Goal: Task Accomplishment & Management: Manage account settings

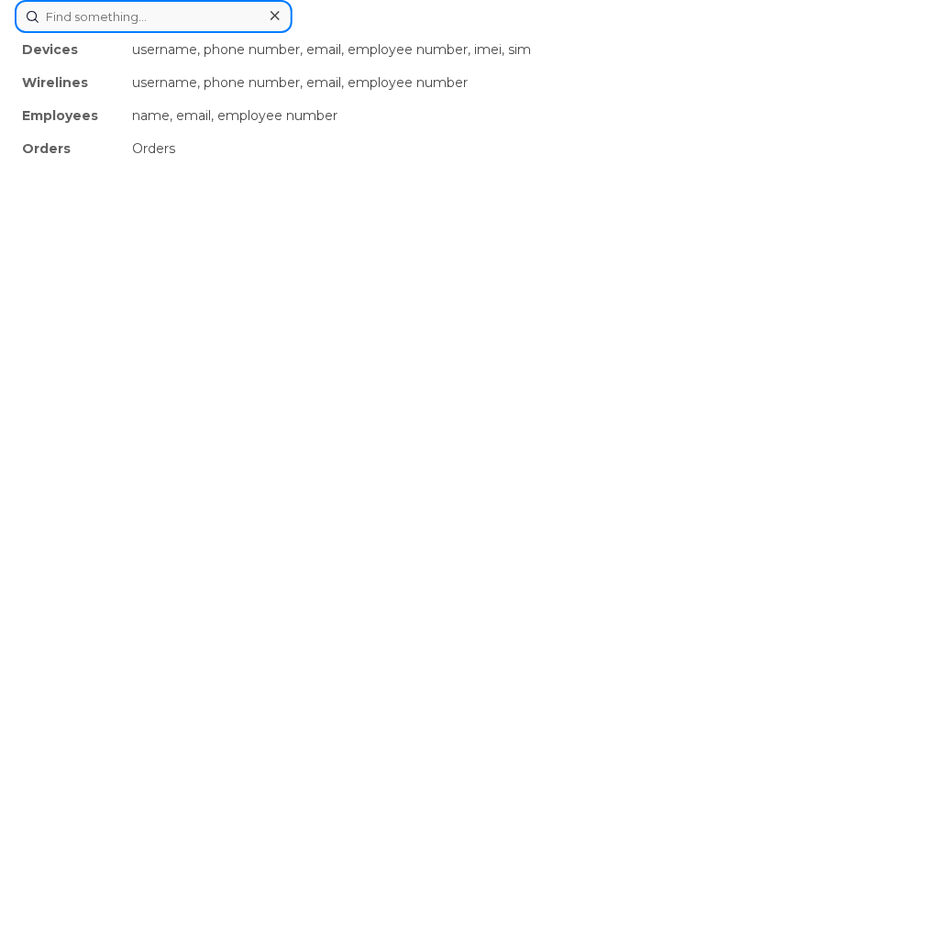
drag, startPoint x: 419, startPoint y: 44, endPoint x: 172, endPoint y: 13, distance: 249.6
click at [172, 13] on input at bounding box center [154, 16] width 278 height 33
paste input "8647882707"
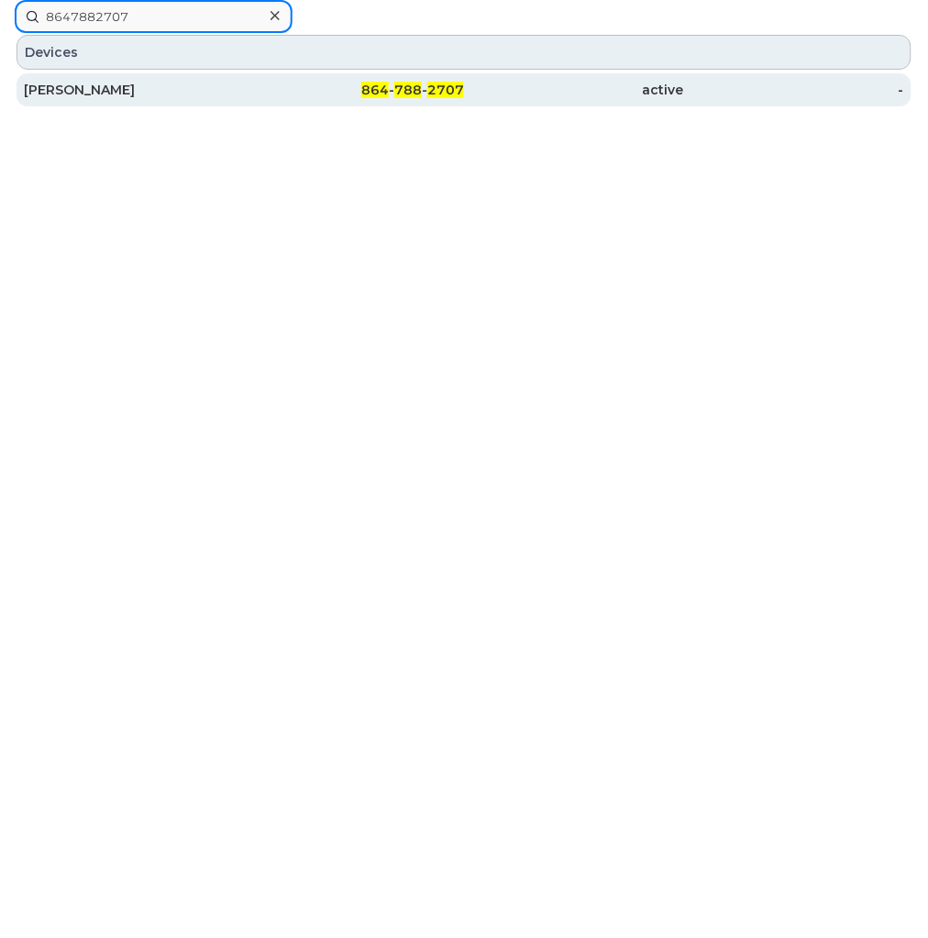
type input "8647882707"
click at [200, 94] on div "Dena Epstein" at bounding box center [134, 90] width 220 height 18
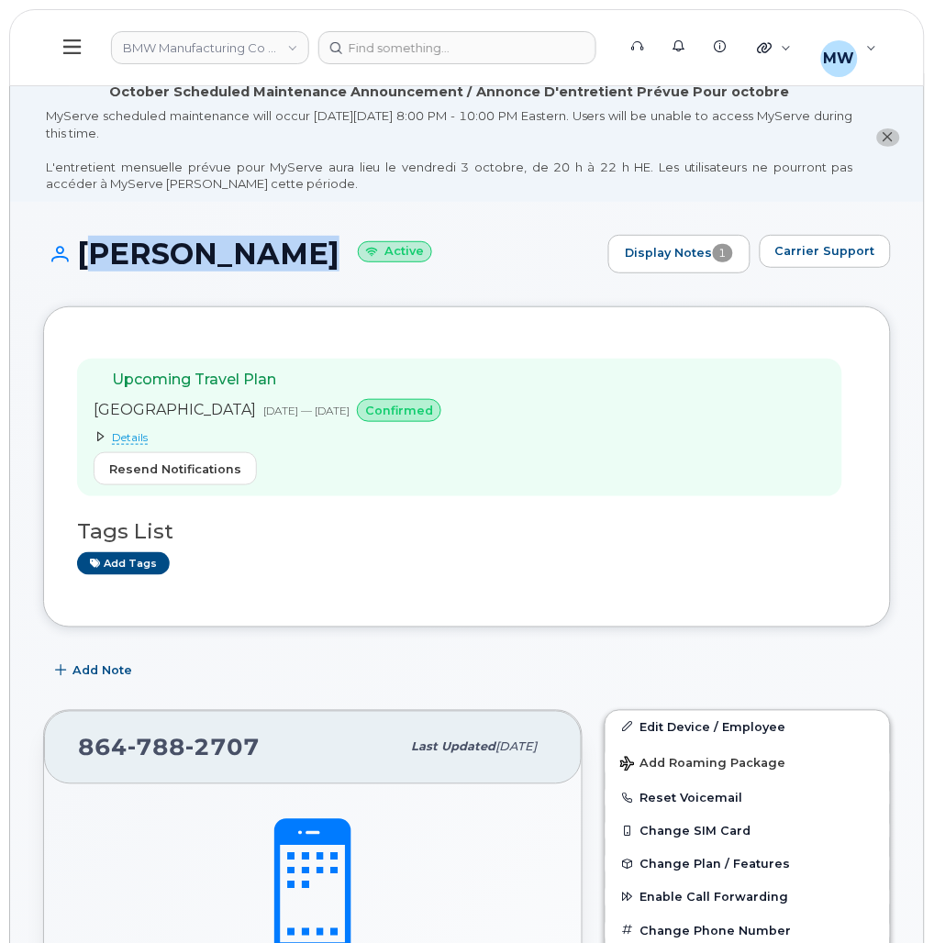
drag, startPoint x: 277, startPoint y: 255, endPoint x: 84, endPoint y: 266, distance: 192.9
click at [84, 266] on h1 "Dena Epstein Active" at bounding box center [321, 254] width 556 height 32
copy h1 "Dena Epstein"
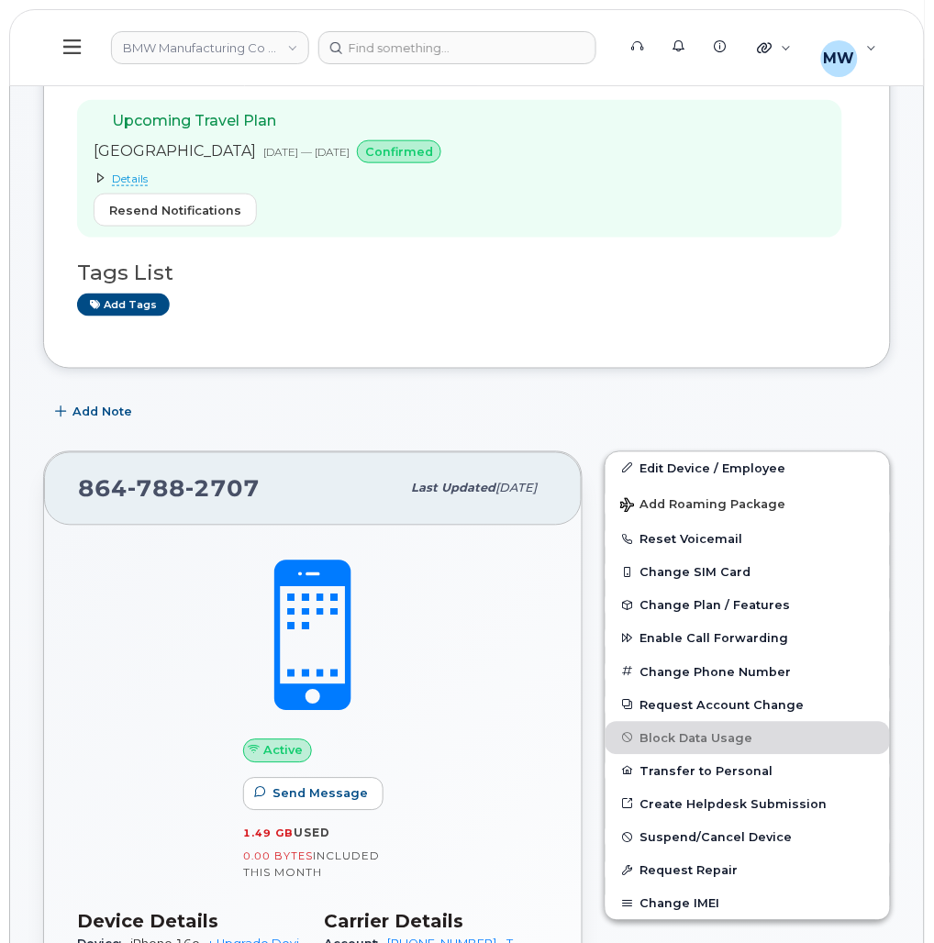
scroll to position [275, 0]
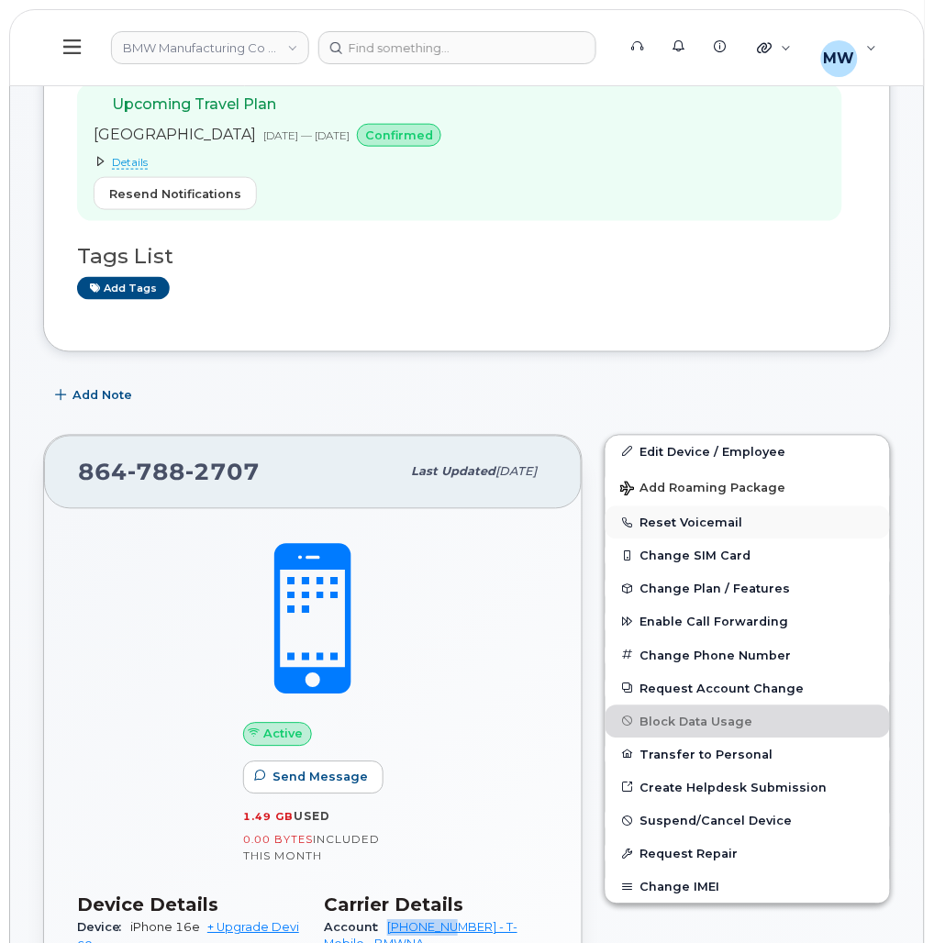
drag, startPoint x: 460, startPoint y: 566, endPoint x: 737, endPoint y: 526, distance: 279.0
click at [546, 916] on div "Account 973767968 - T-Mobile - BMWNA" at bounding box center [436, 936] width 225 height 41
copy link "973767968"
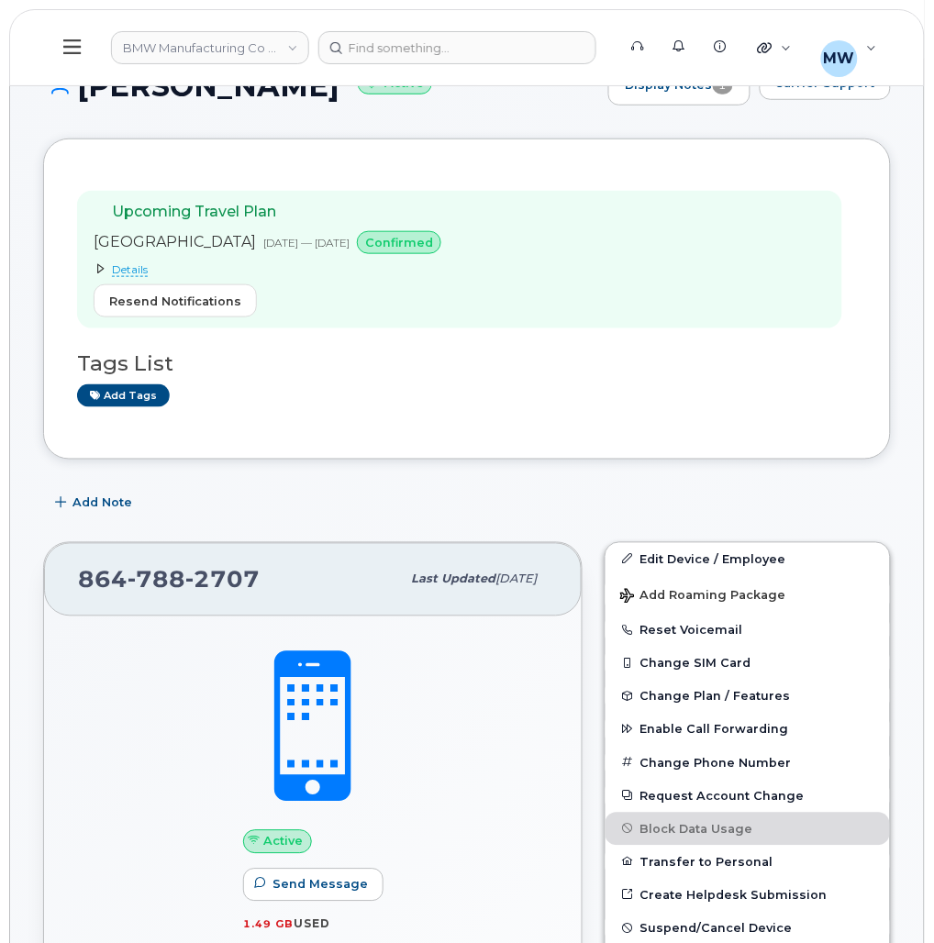
scroll to position [0, 0]
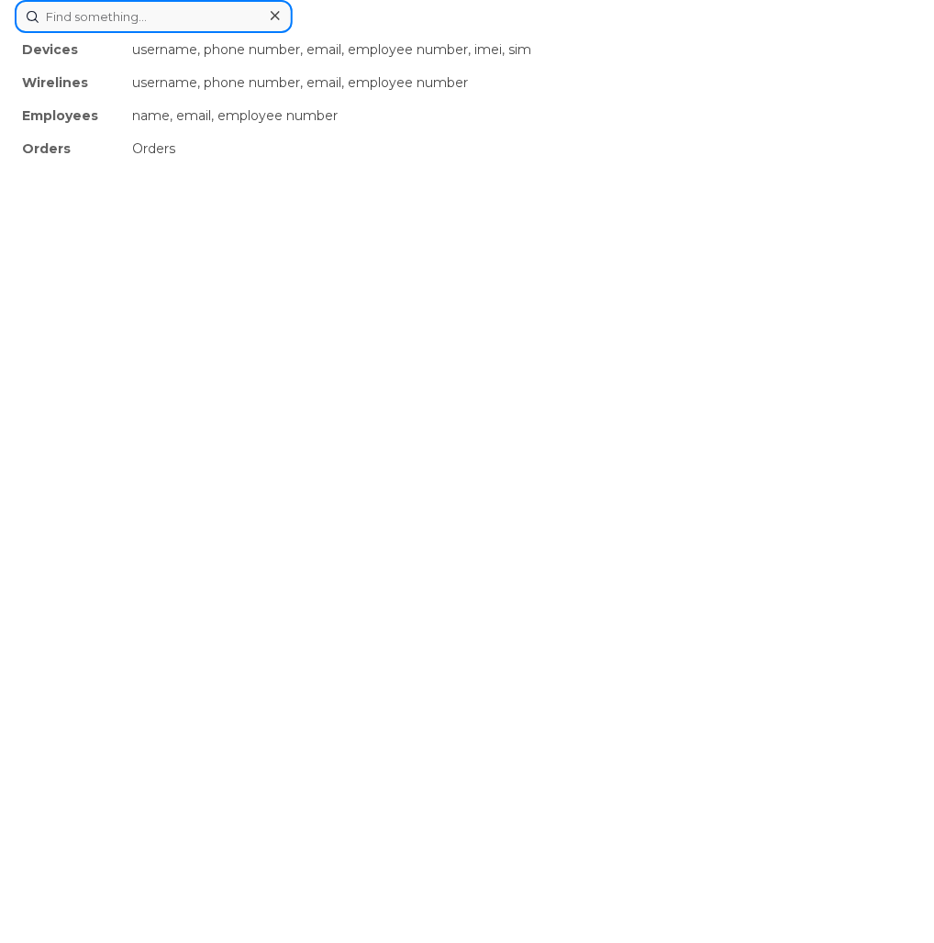
click at [293, 33] on input at bounding box center [154, 16] width 278 height 33
paste input "8646524206"
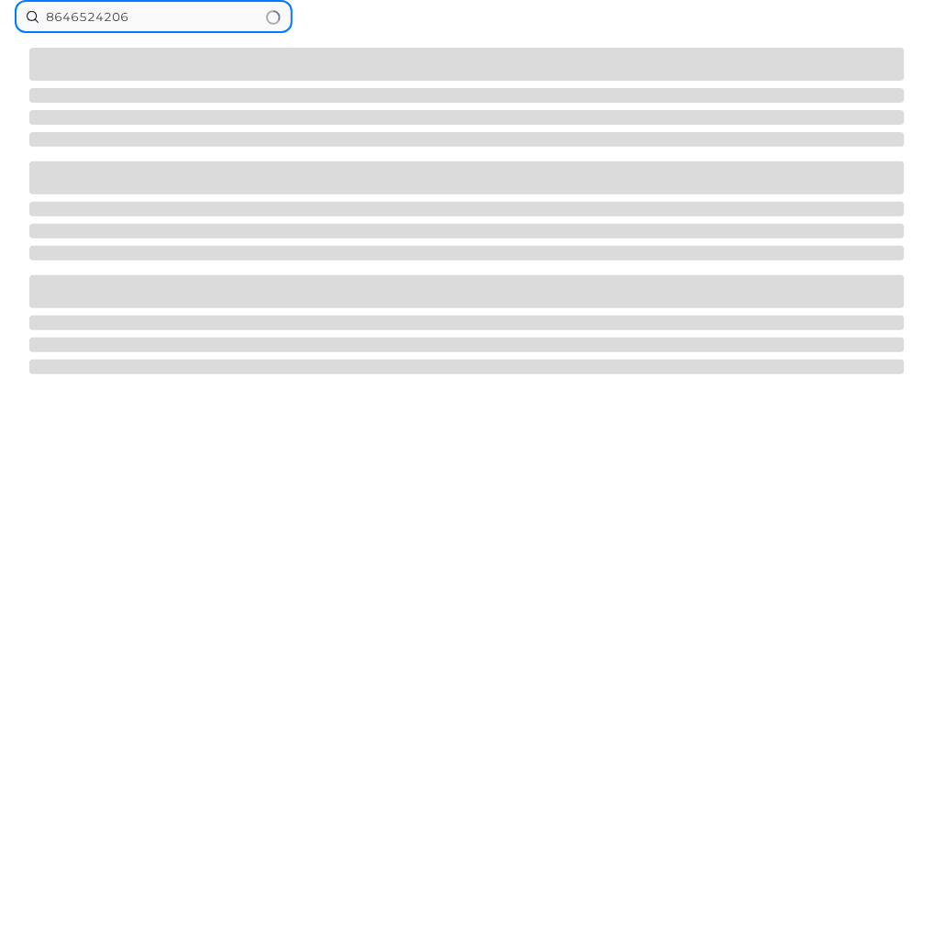
type input "8646524206"
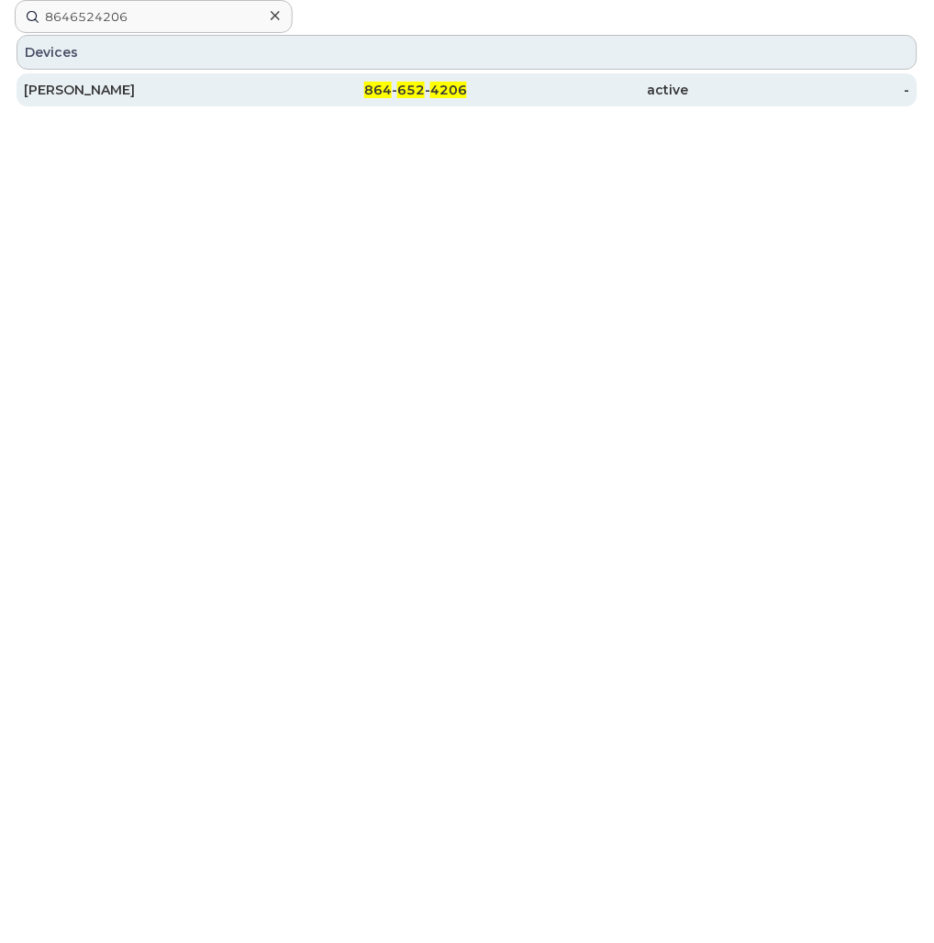
click at [621, 99] on div "active" at bounding box center [578, 90] width 222 height 18
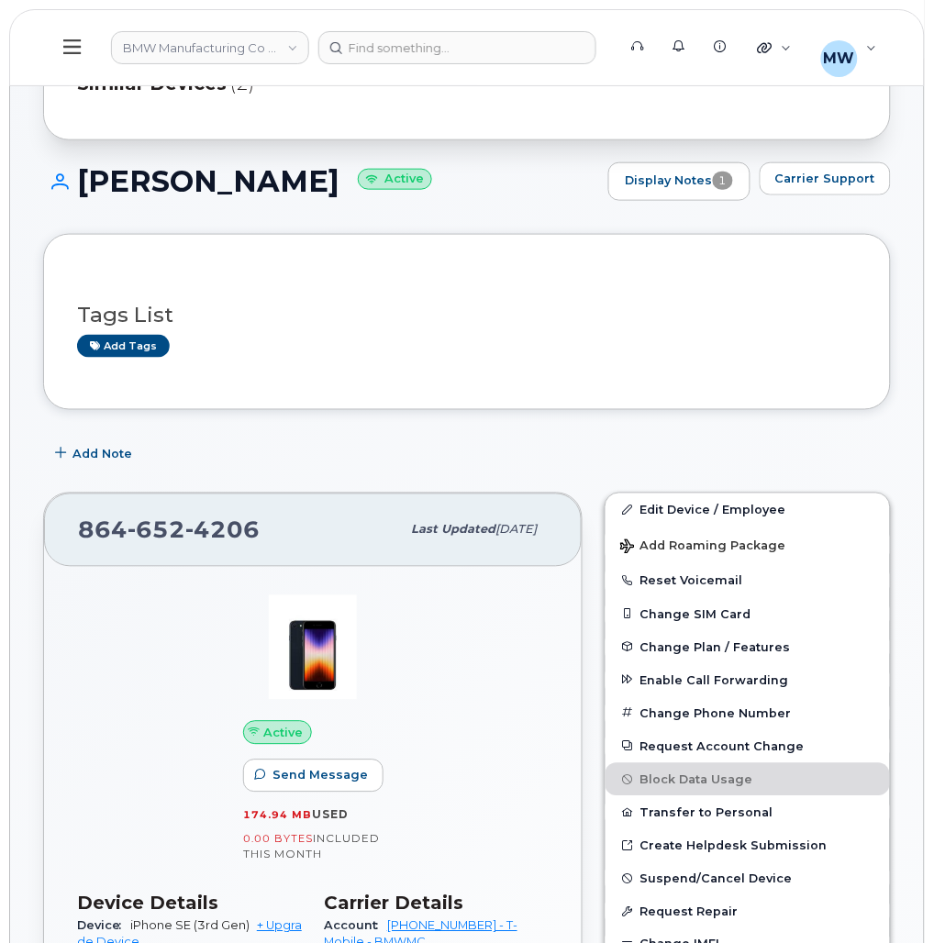
scroll to position [275, 0]
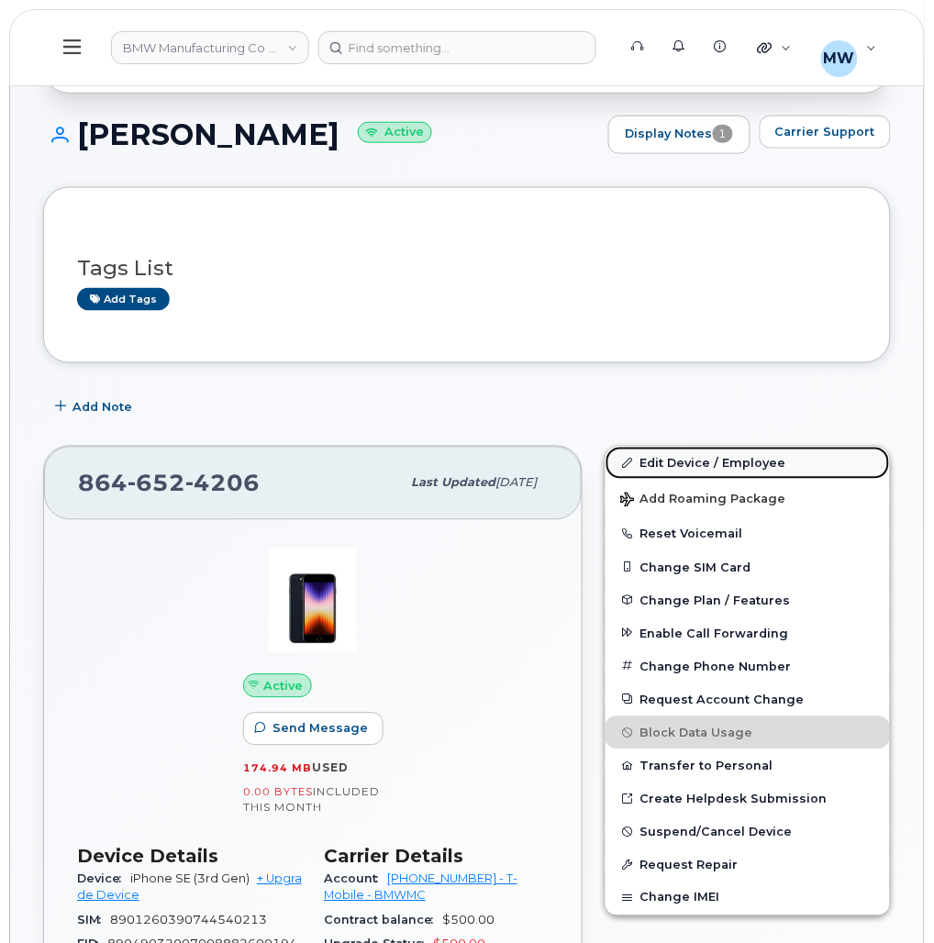
click at [698, 473] on link "Edit Device / Employee" at bounding box center [747, 463] width 284 height 33
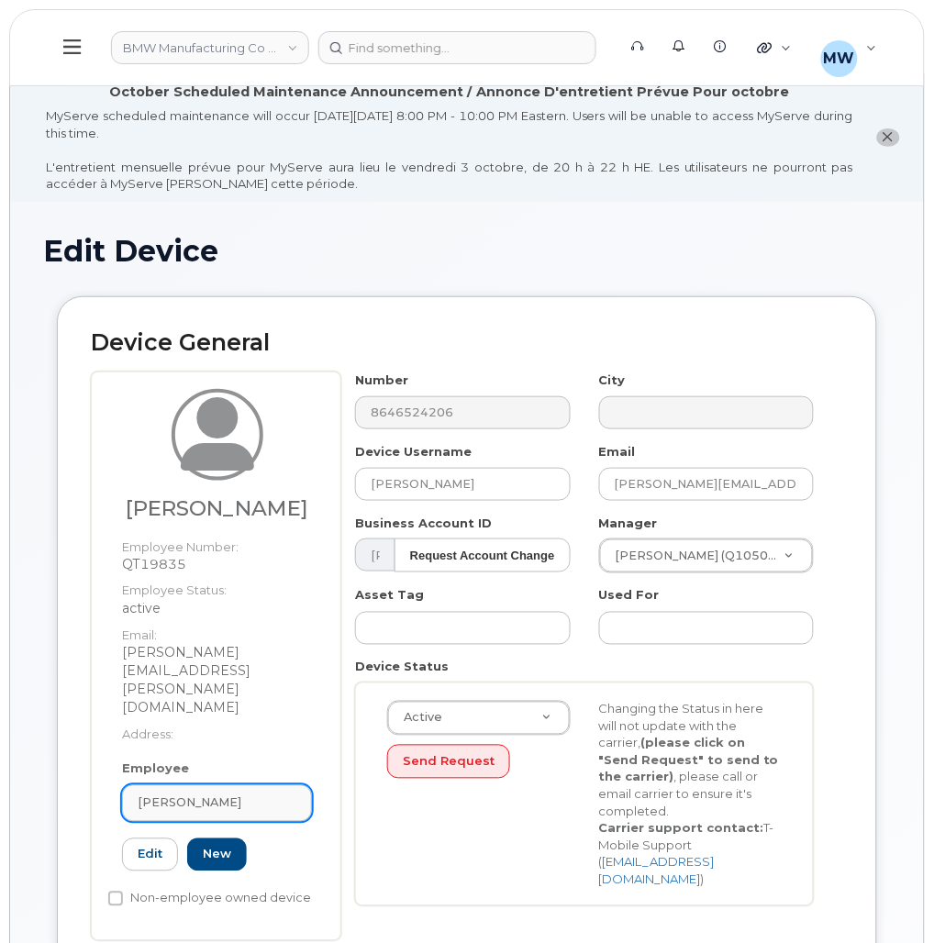
click at [205, 794] on span "[PERSON_NAME]" at bounding box center [190, 802] width 104 height 17
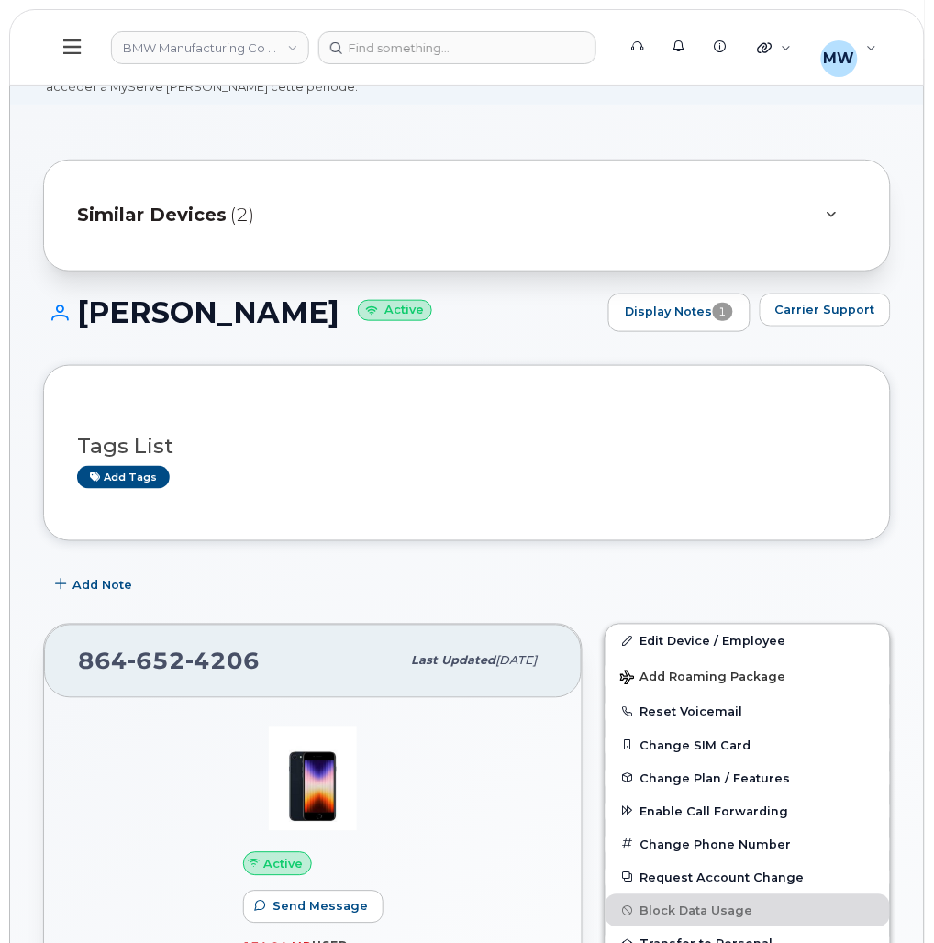
scroll to position [138, 0]
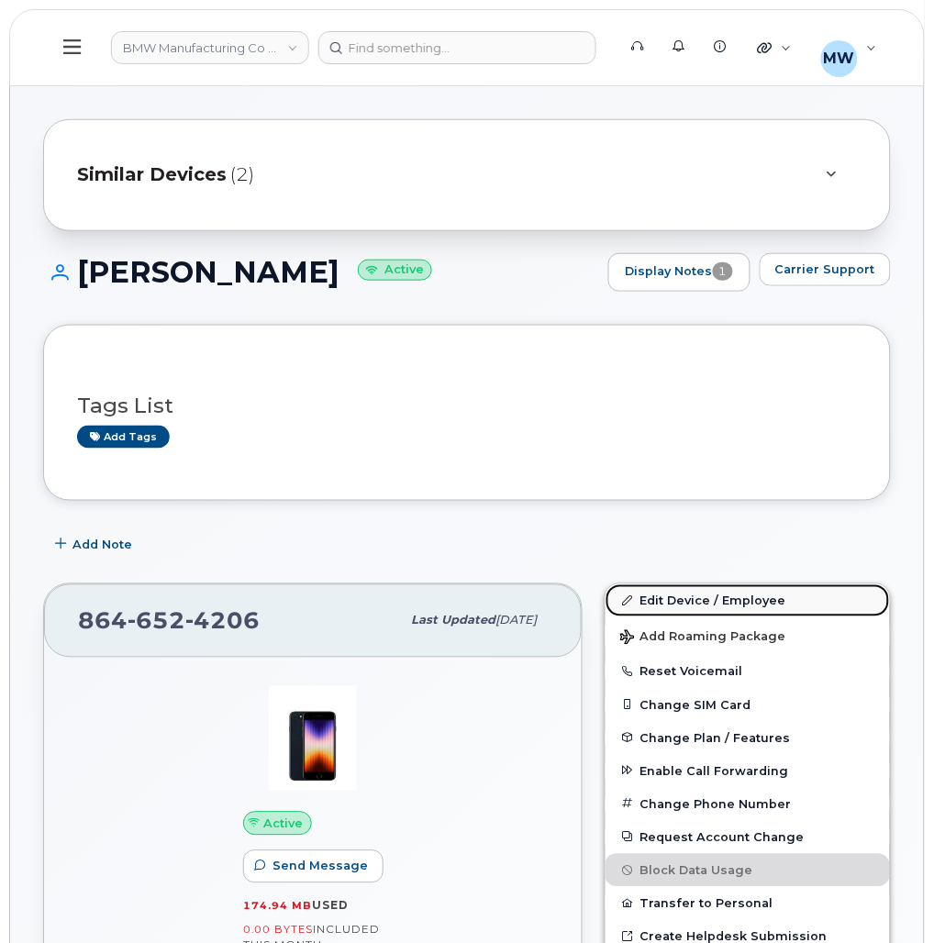
click at [693, 599] on link "Edit Device / Employee" at bounding box center [747, 600] width 284 height 33
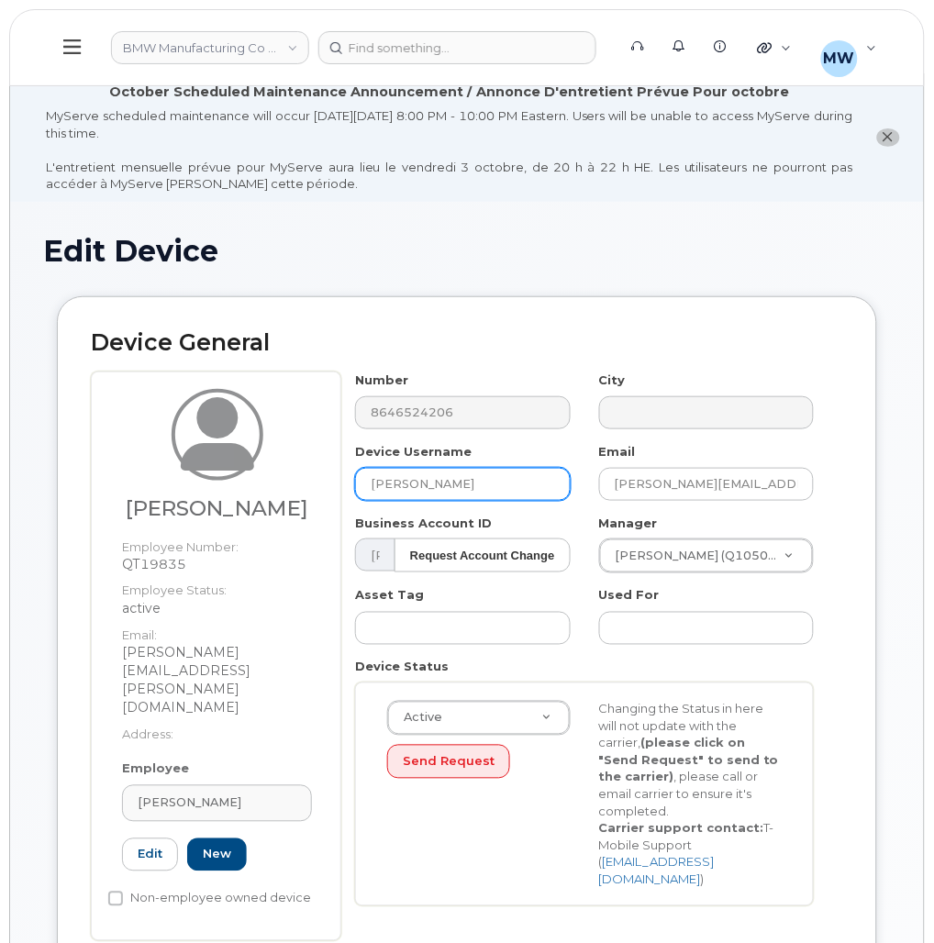
drag, startPoint x: 439, startPoint y: 490, endPoint x: 227, endPoint y: 489, distance: 211.9
click at [227, 489] on div "[PERSON_NAME] Employee Number: QT19835 Employee Status: active Email: [PERSON_N…" at bounding box center [467, 657] width 752 height 570
paste input "[PERSON_NAME]"
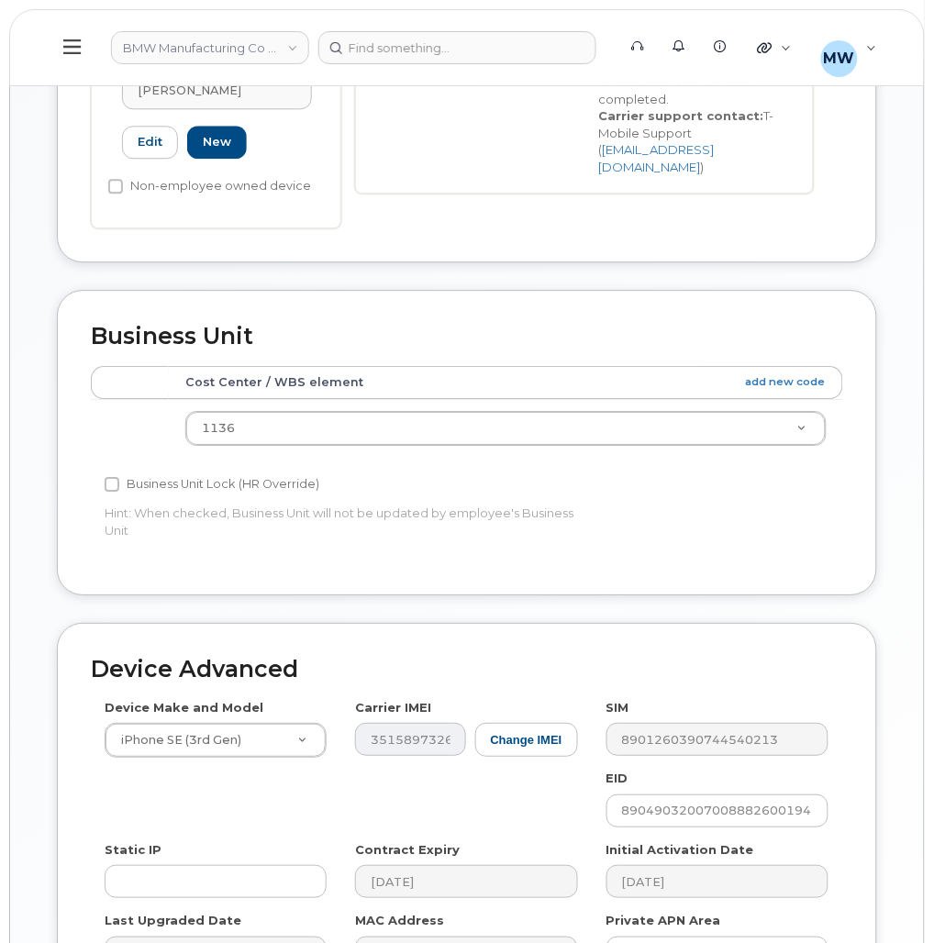
scroll to position [904, 0]
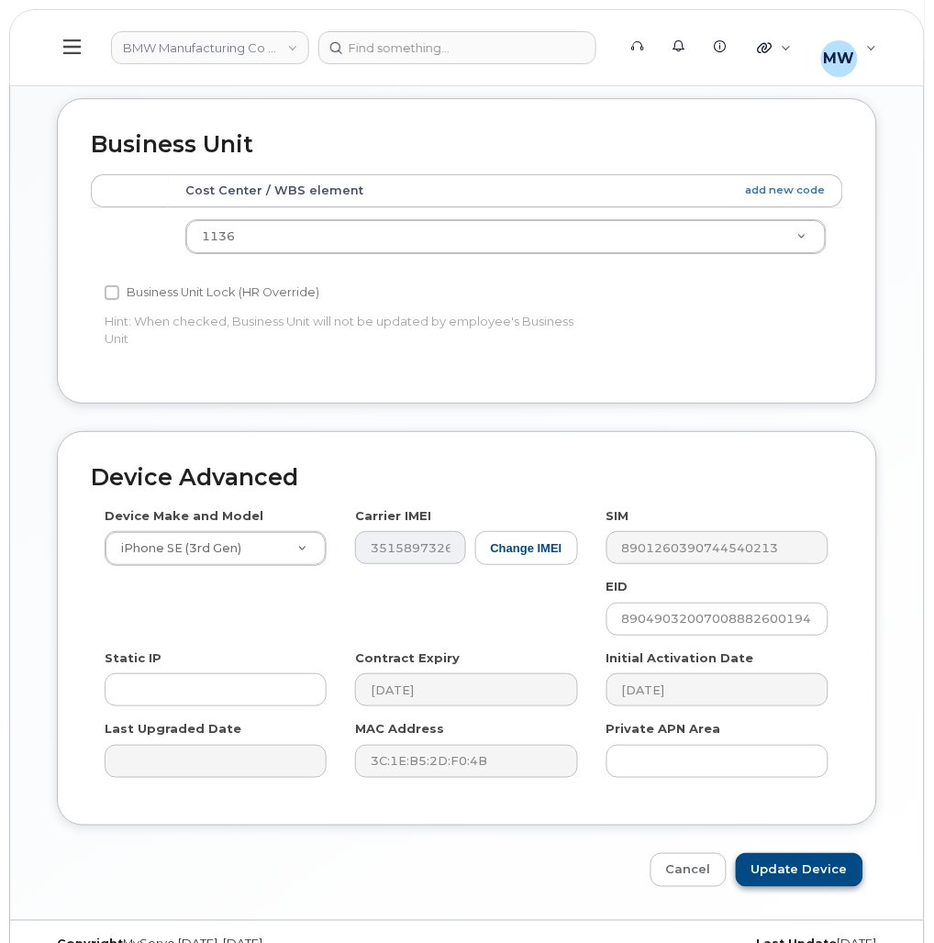
type input "[PERSON_NAME]"
click at [832, 853] on input "Update Device" at bounding box center [800, 870] width 128 height 34
type input "Saving..."
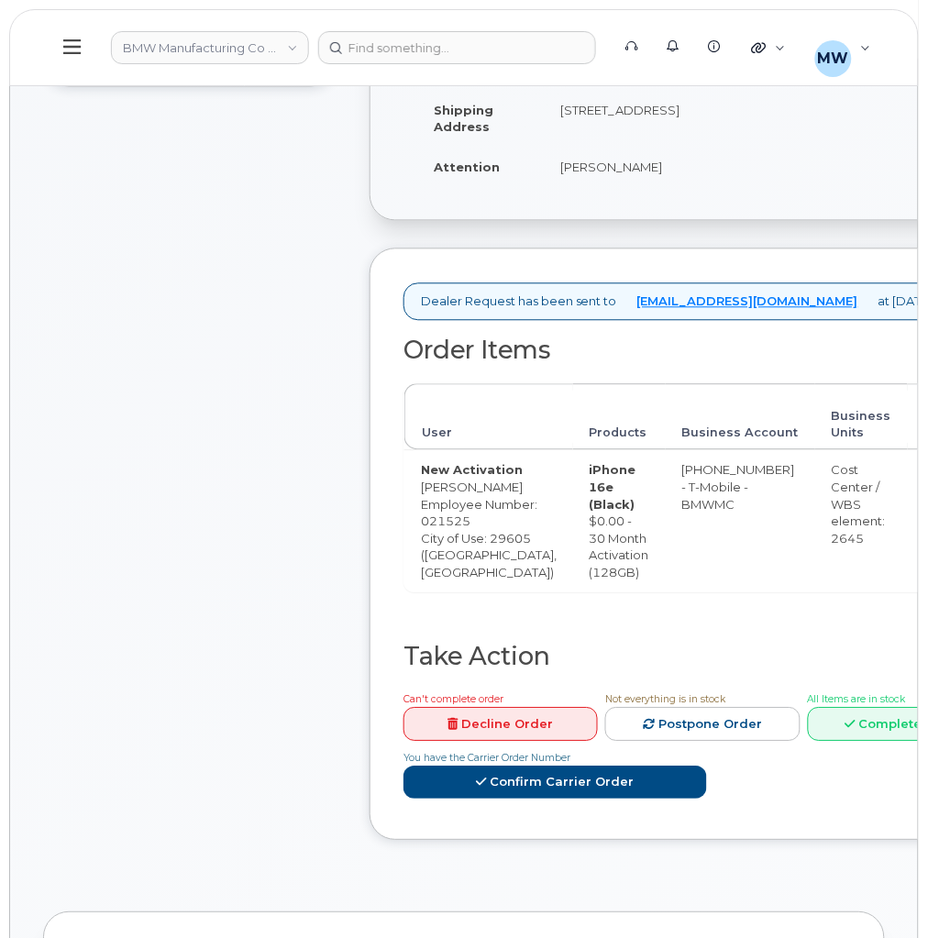
scroll to position [687, 0]
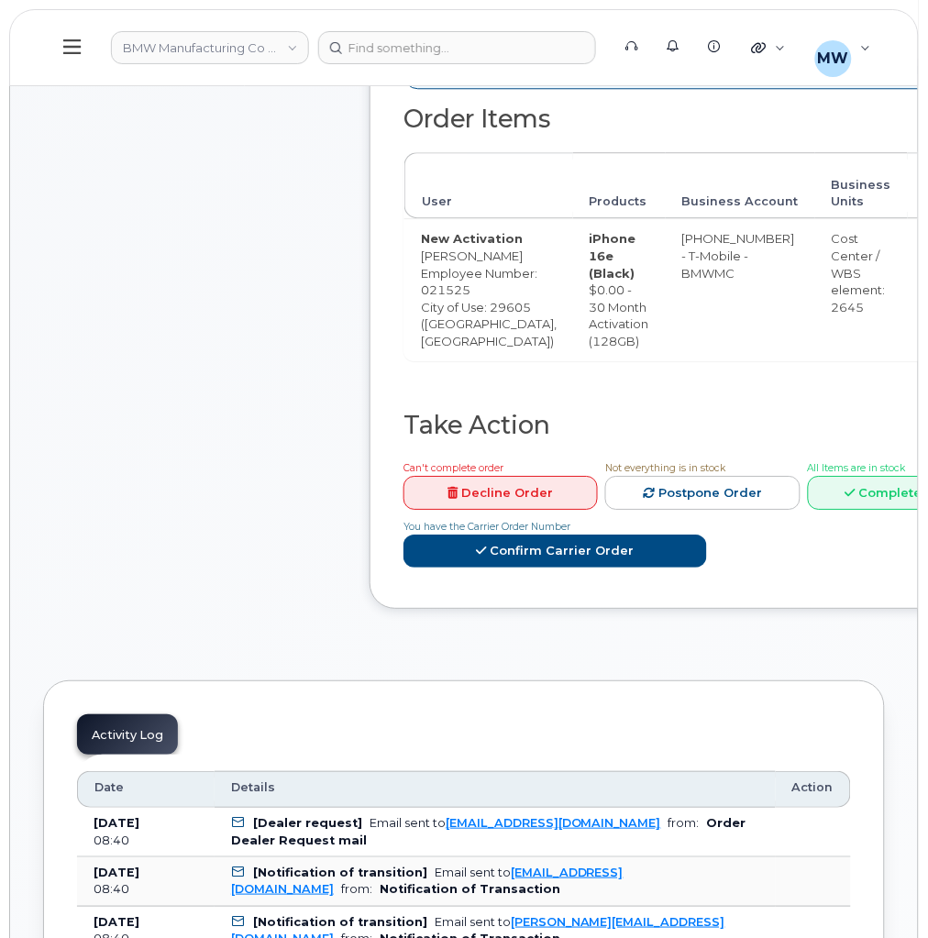
scroll to position [825, 0]
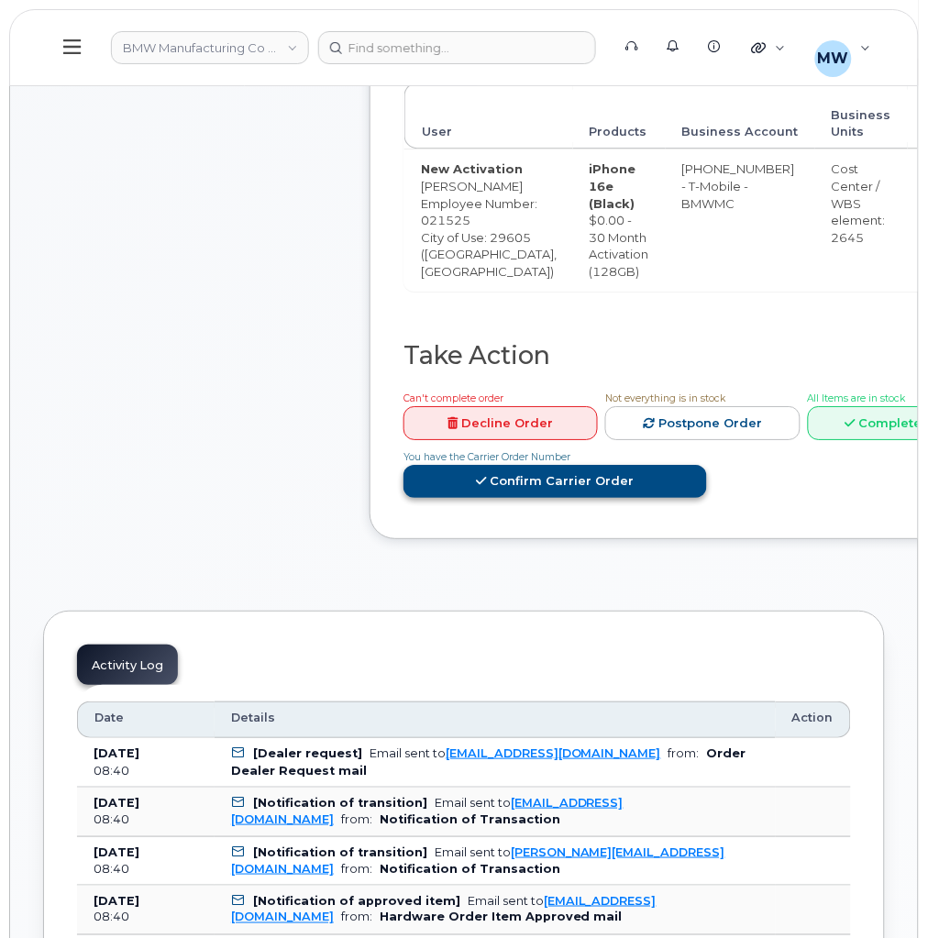
click at [635, 499] on link "Confirm Carrier Order" at bounding box center [556, 482] width 304 height 34
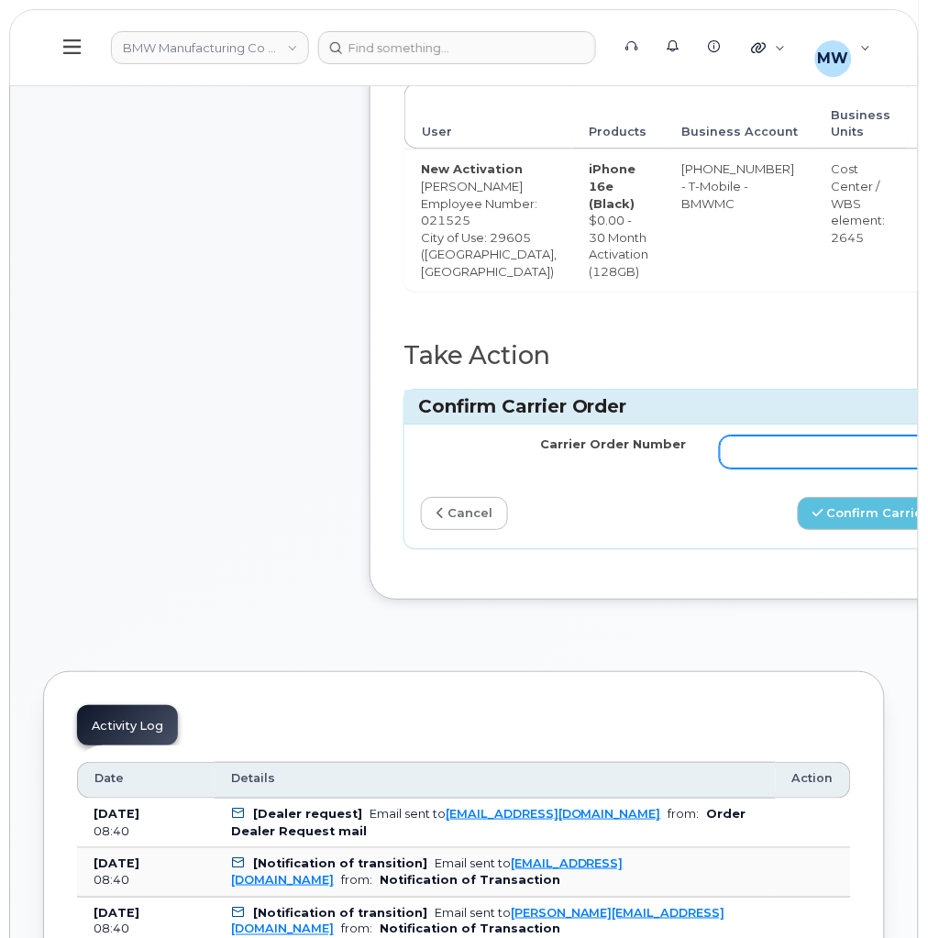
click at [722, 469] on input "Carrier Order Number" at bounding box center [853, 452] width 266 height 33
paste input "771983785"
type input "771983785"
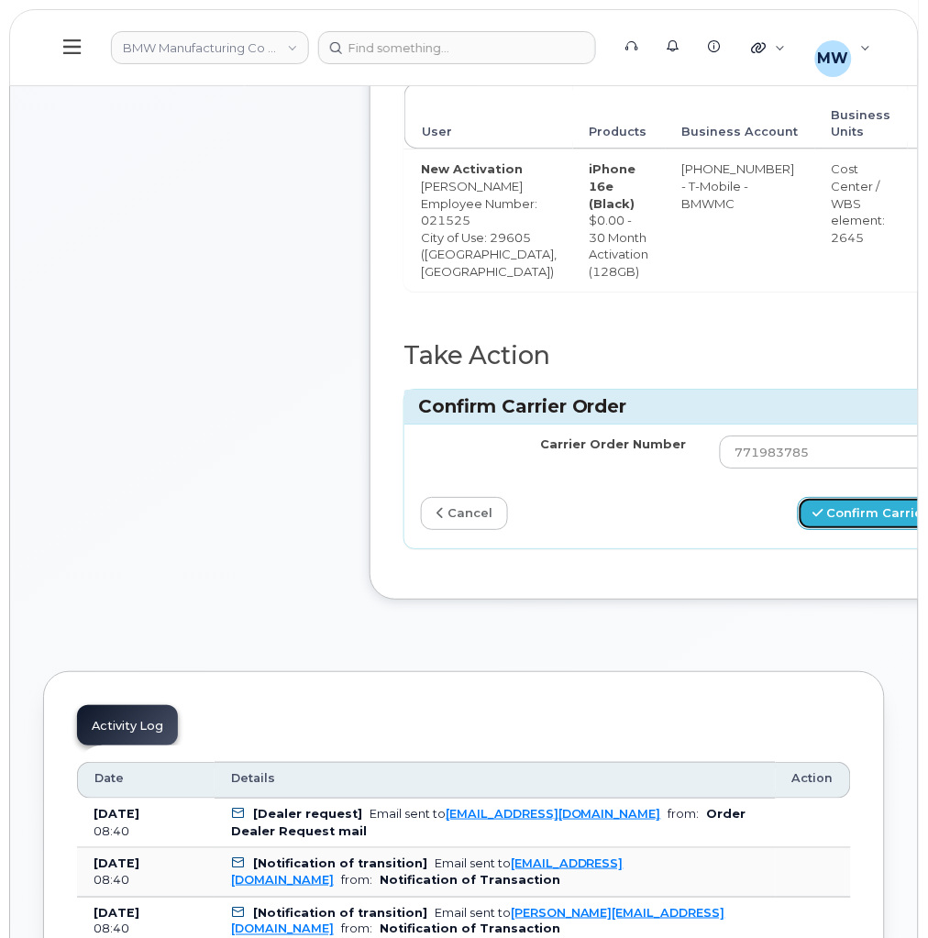
click at [825, 531] on button "Confirm Carrier Order" at bounding box center [892, 514] width 189 height 34
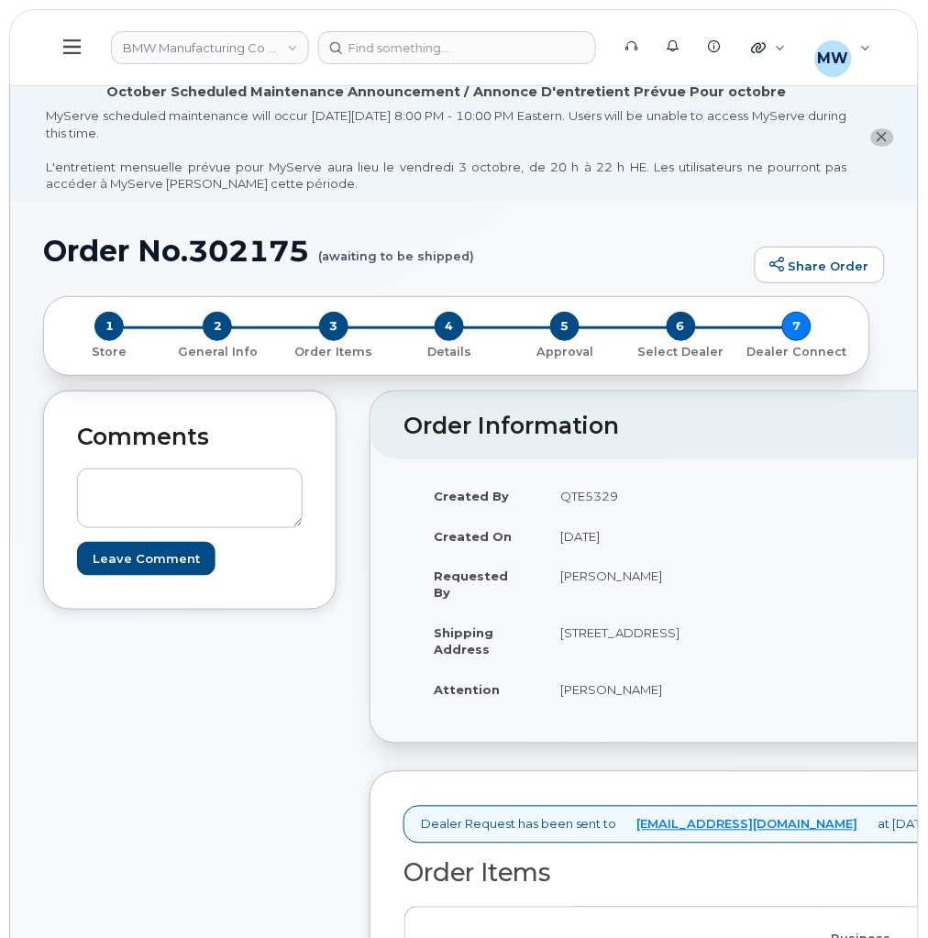
click at [75, 49] on icon at bounding box center [71, 47] width 17 height 20
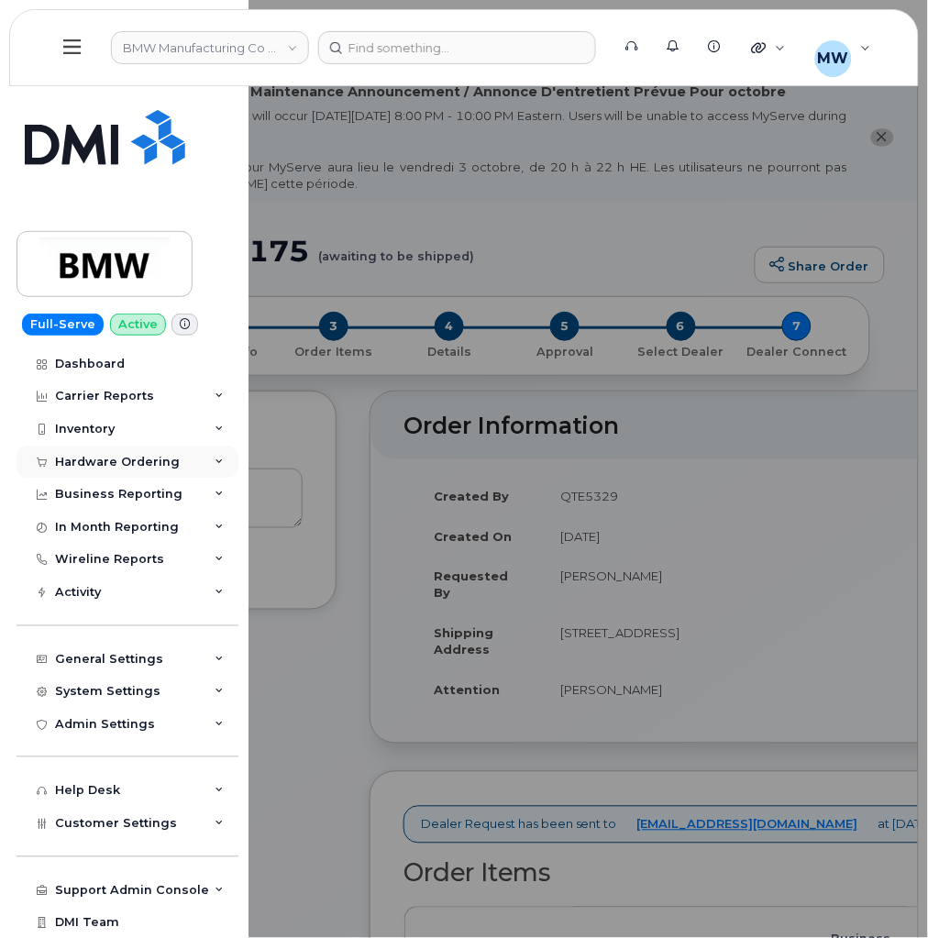
click at [89, 461] on div "Hardware Ordering" at bounding box center [117, 462] width 125 height 15
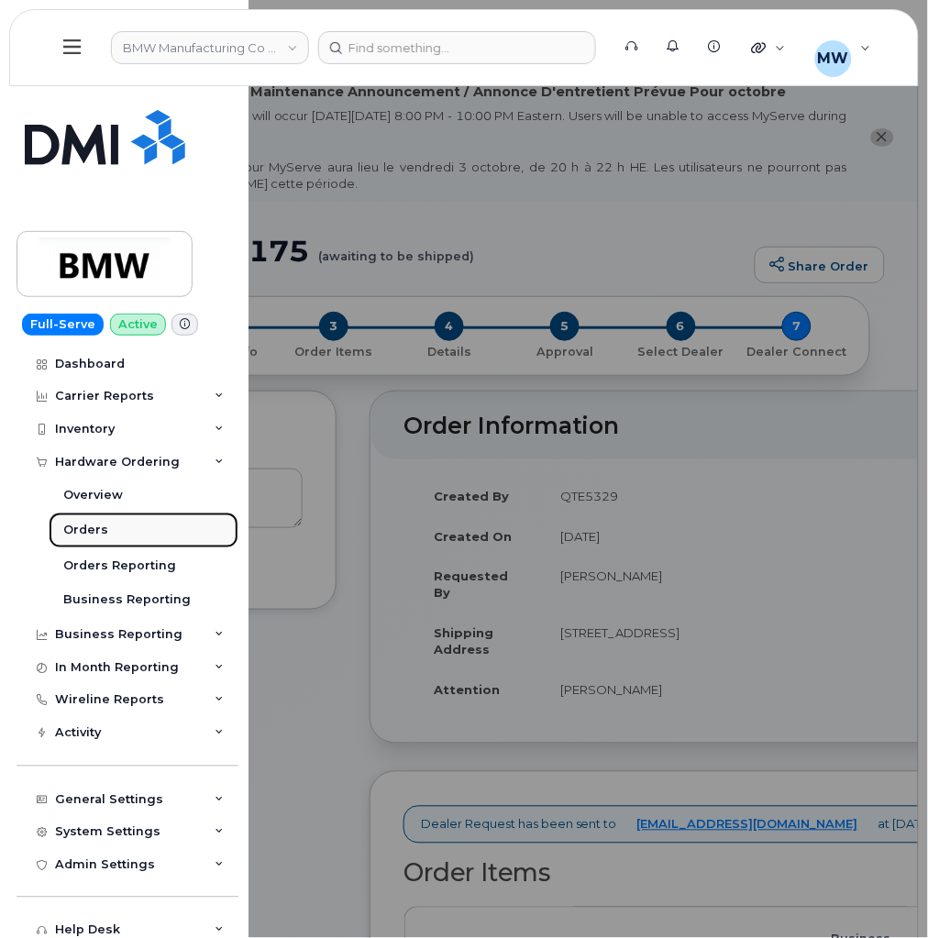
click at [108, 537] on link "Orders" at bounding box center [144, 530] width 190 height 35
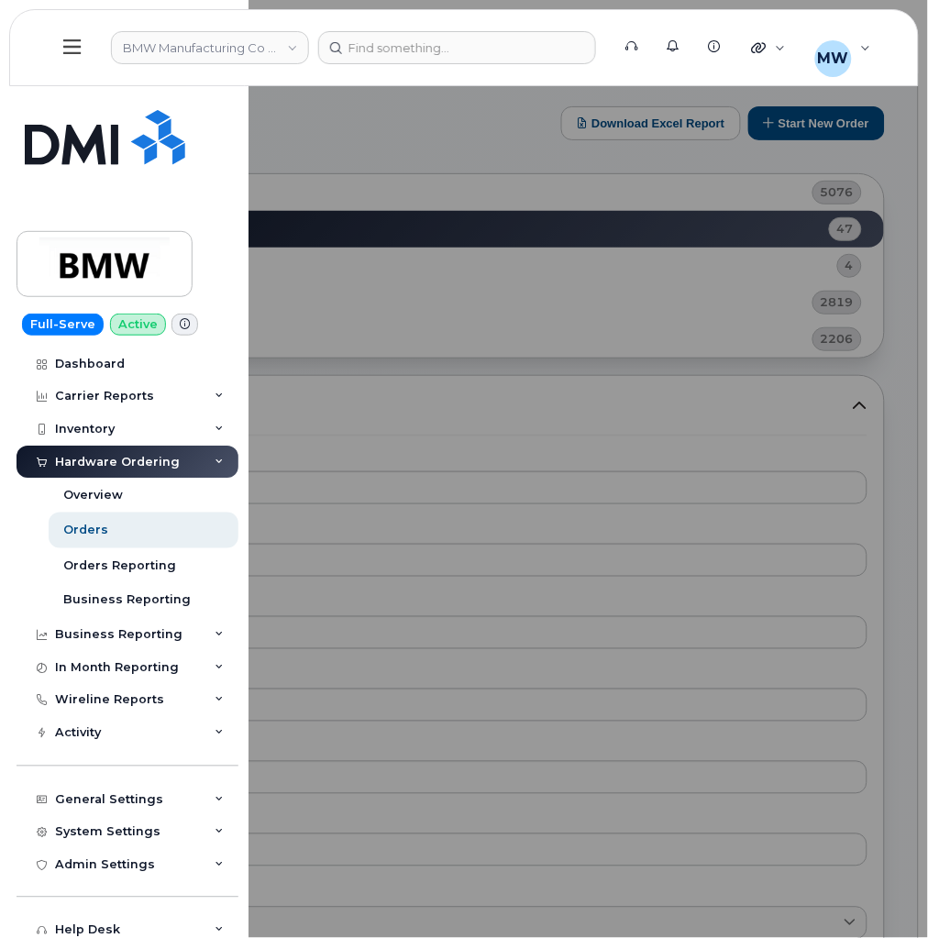
click at [529, 157] on div at bounding box center [464, 469] width 928 height 938
